Goal: Share content

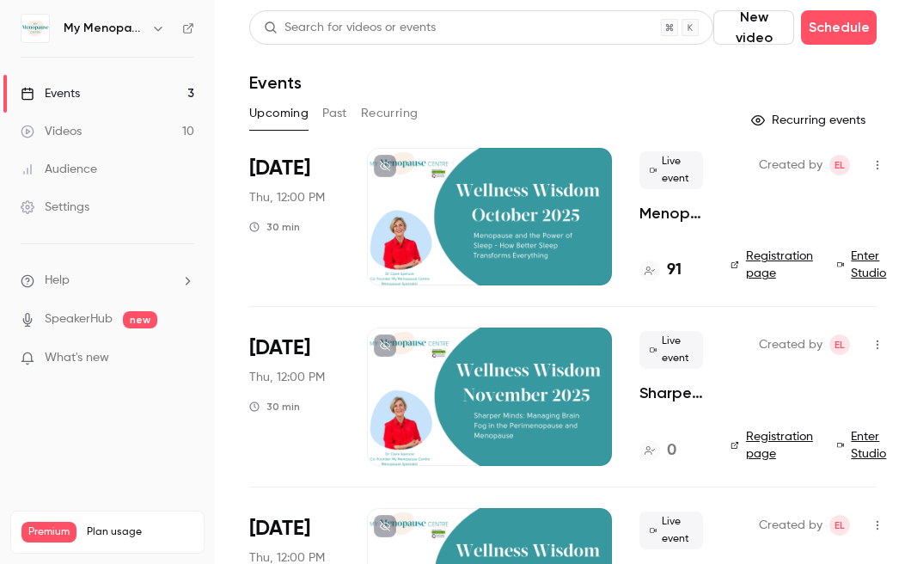
click at [760, 254] on link "Registration page" at bounding box center [774, 265] width 86 height 34
click at [872, 169] on icon "button" at bounding box center [878, 165] width 14 height 12
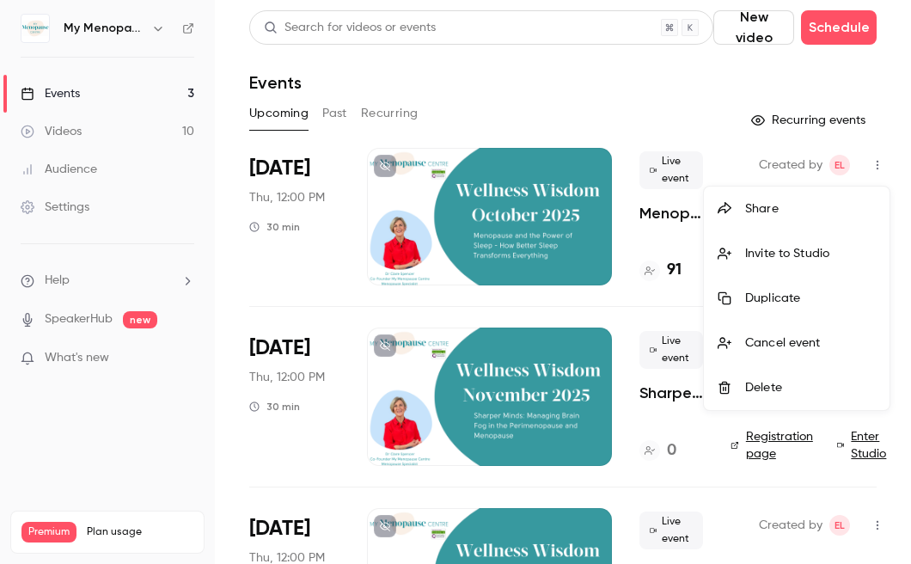
click at [739, 210] on div at bounding box center [732, 209] width 28 height 14
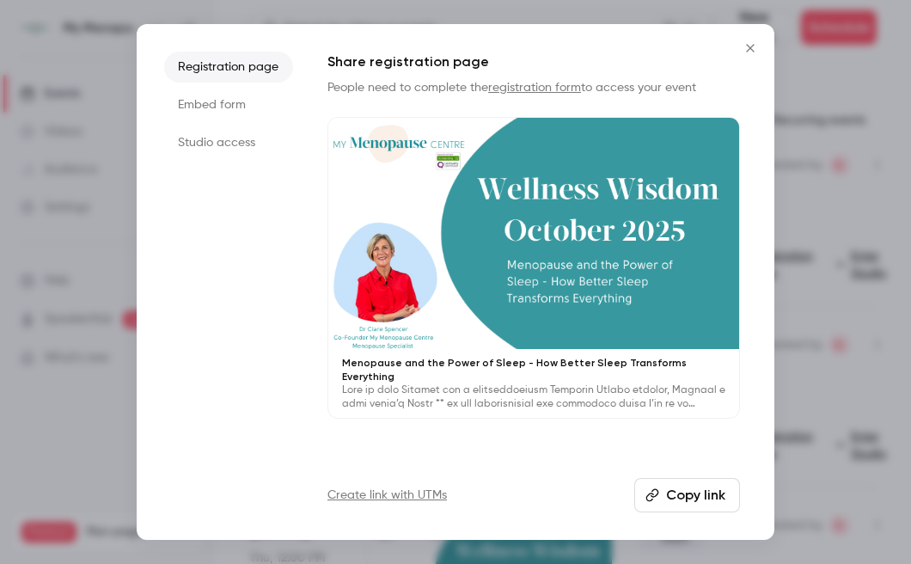
click at [689, 499] on button "Copy link" at bounding box center [687, 495] width 106 height 34
click at [752, 46] on icon "Close" at bounding box center [750, 48] width 8 height 8
